Goal: Information Seeking & Learning: Learn about a topic

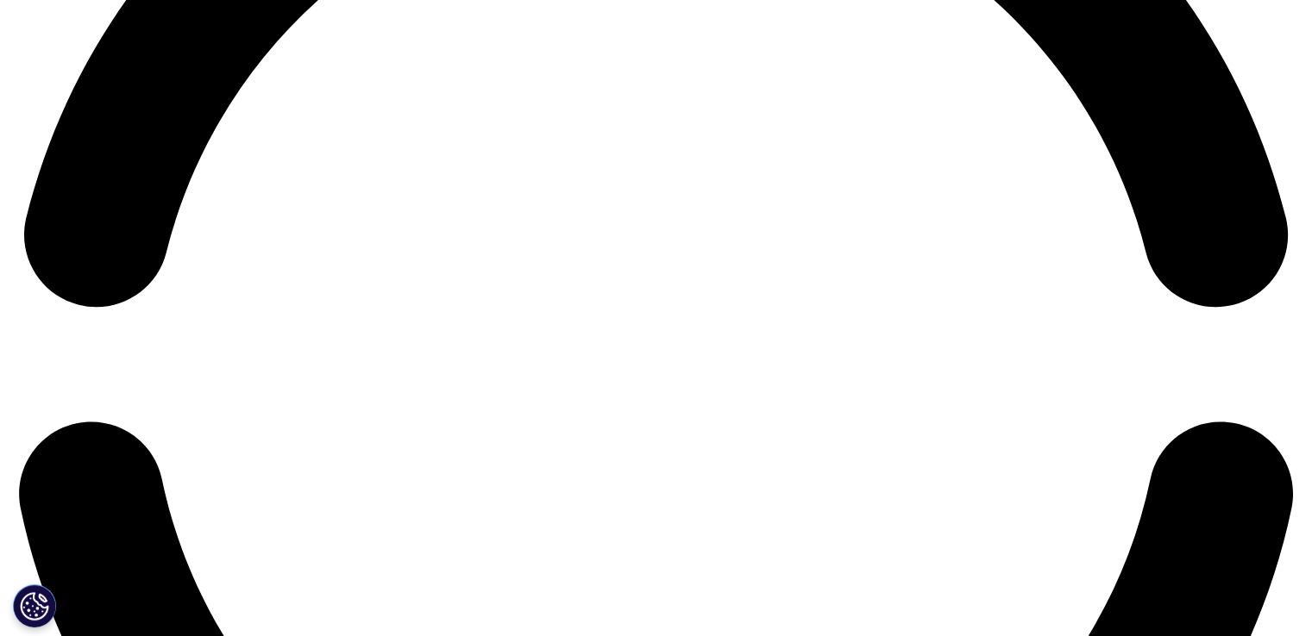
scroll to position [2932, 0]
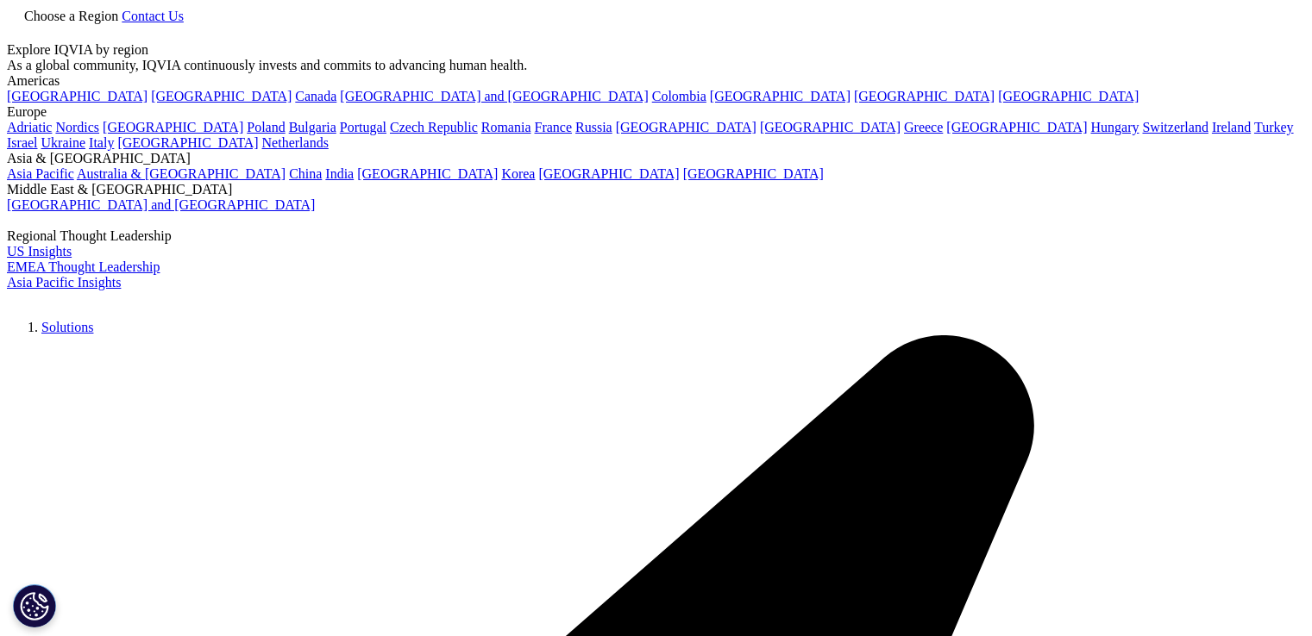
click at [1183, 21] on div "Choose a Region Contact Us" at bounding box center [656, 24] width 1298 height 35
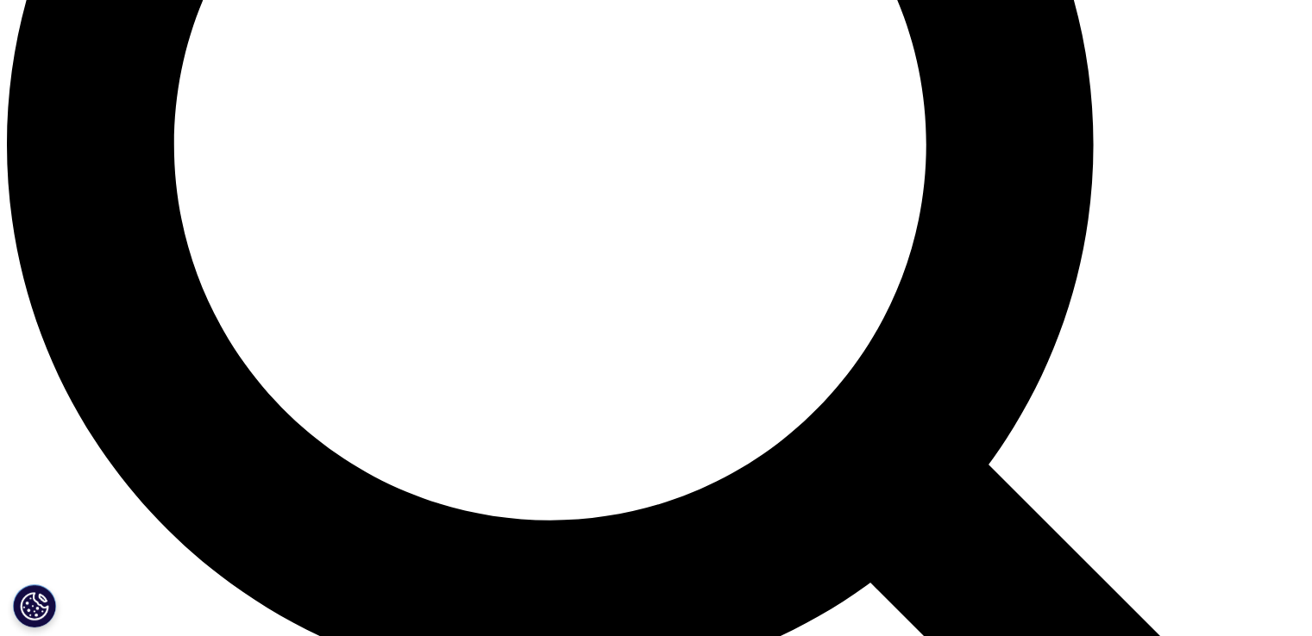
scroll to position [2156, 0]
